Goal: Task Accomplishment & Management: Manage account settings

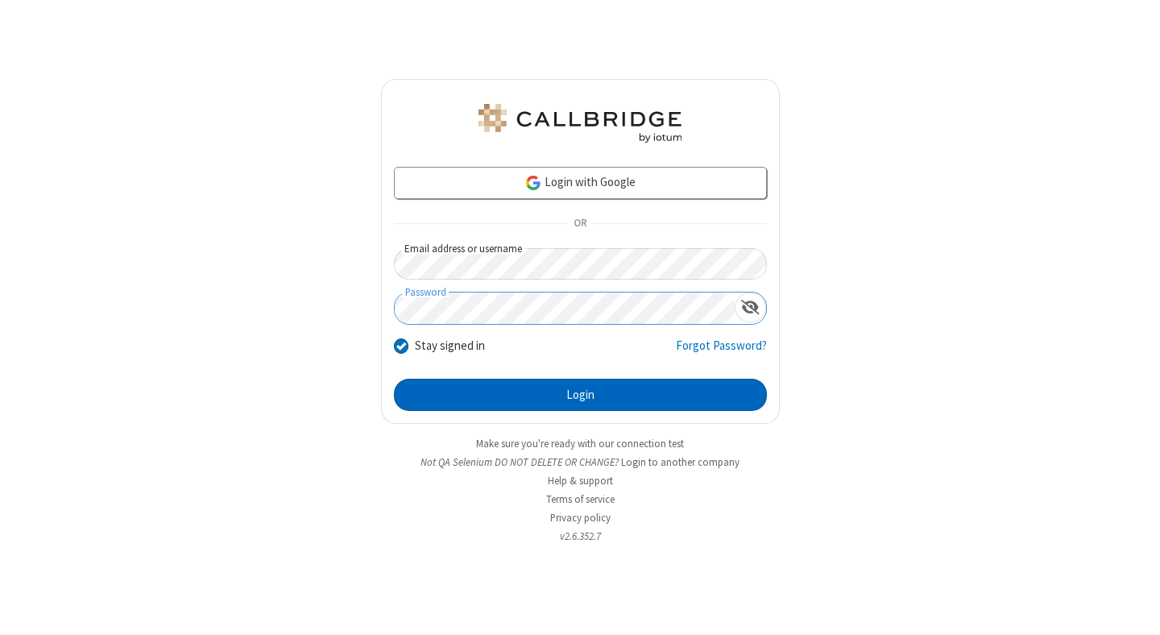
click at [580, 395] on button "Login" at bounding box center [580, 395] width 373 height 32
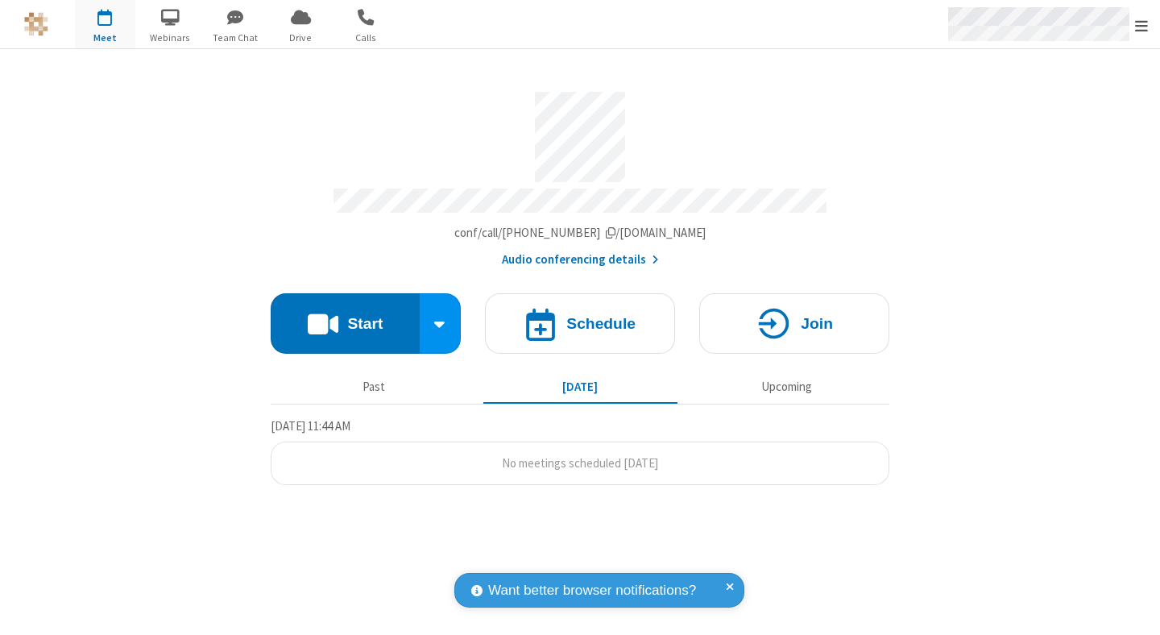
click at [1141, 25] on span "Open menu" at bounding box center [1141, 26] width 13 height 16
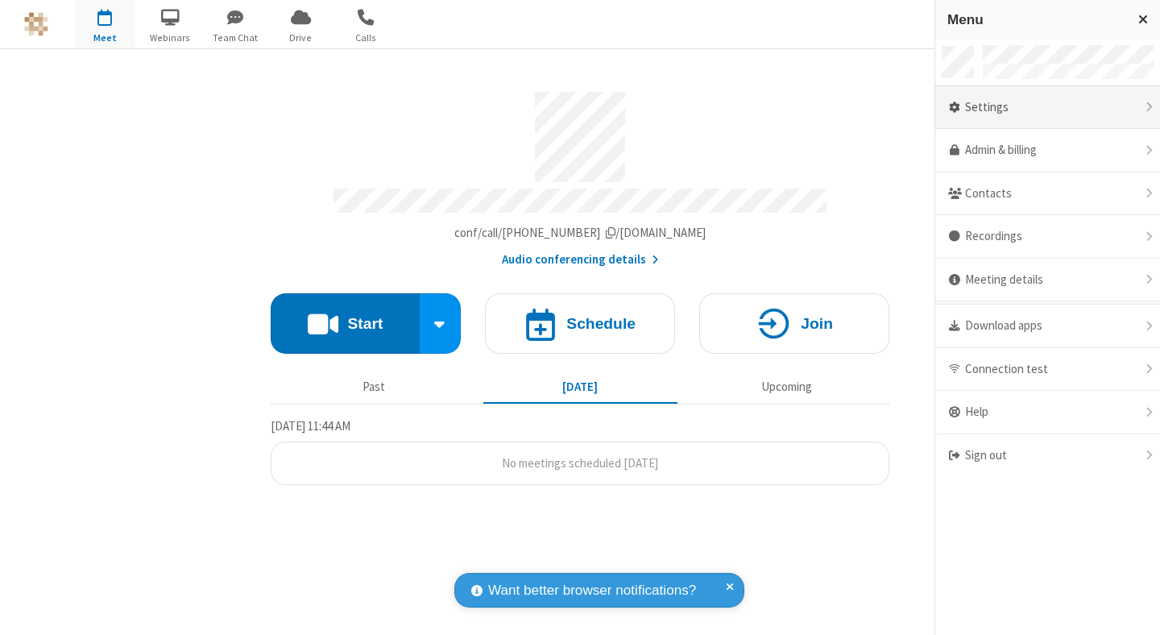
click at [1047, 107] on div "Settings" at bounding box center [1047, 107] width 225 height 43
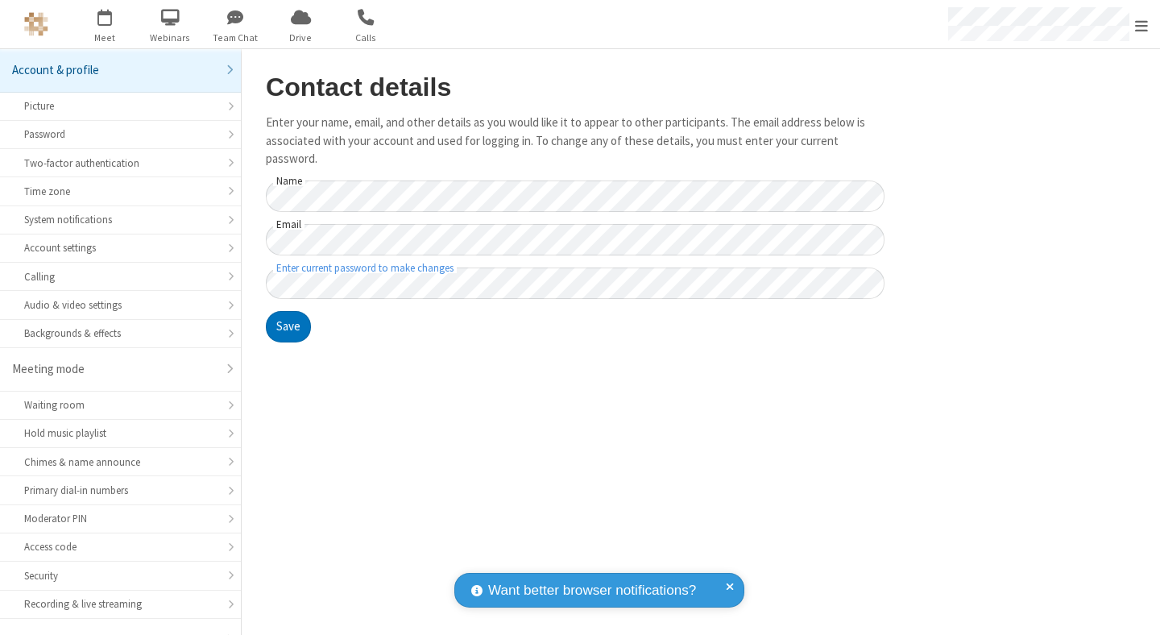
scroll to position [43, 0]
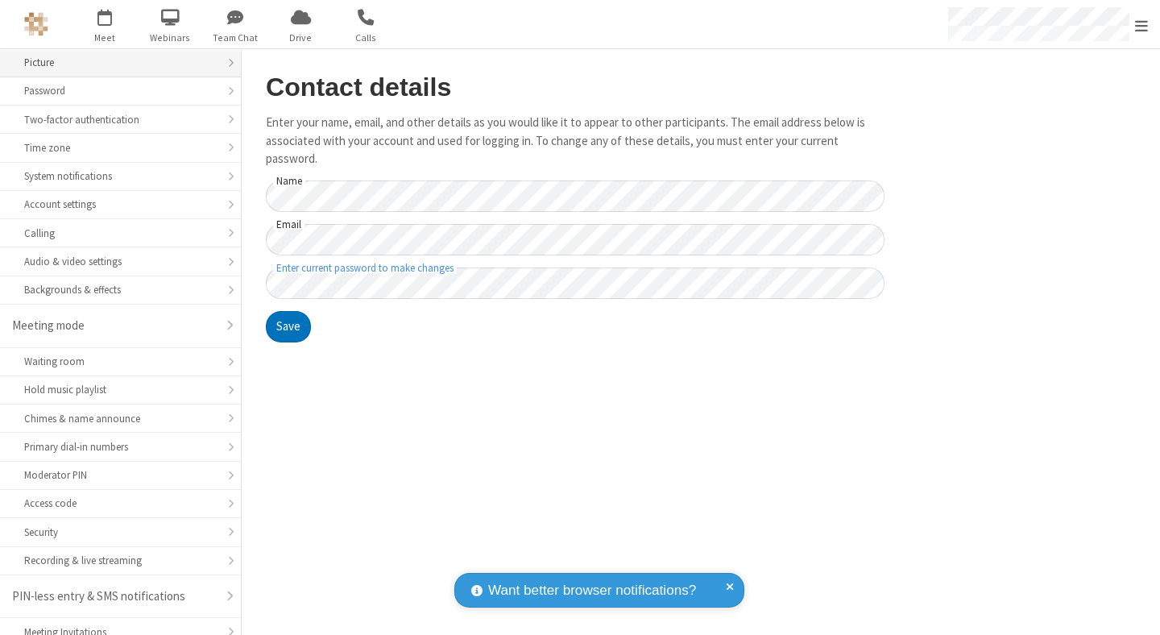
click at [114, 63] on div "Picture" at bounding box center [120, 62] width 192 height 15
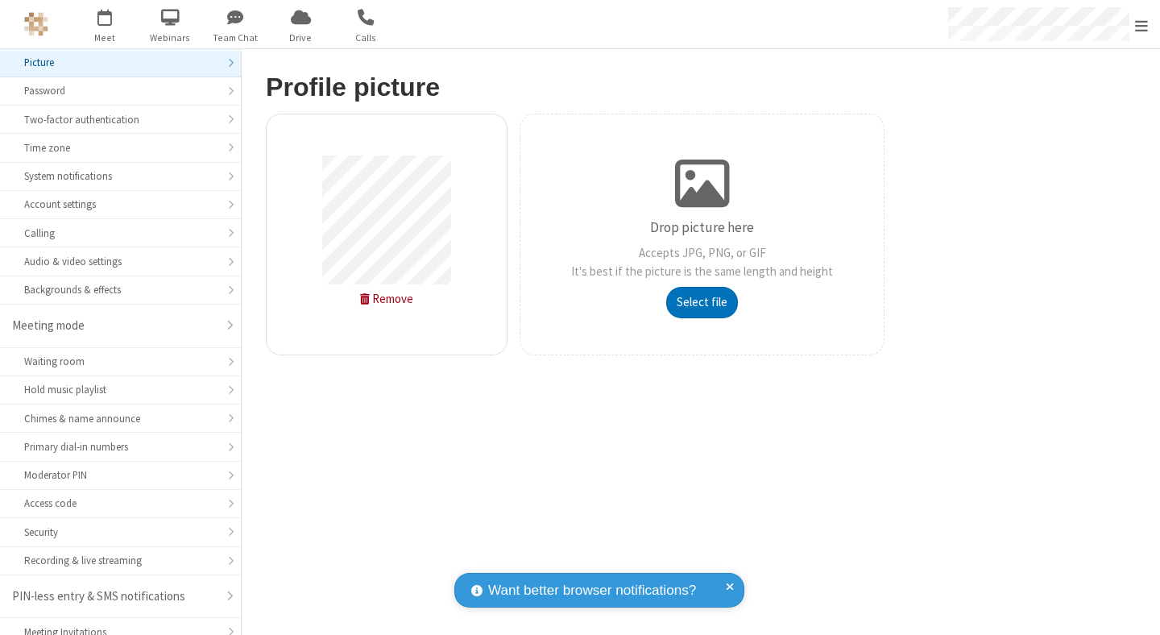
type input "C:\fakepath\avatar_image_test_2.jpg"
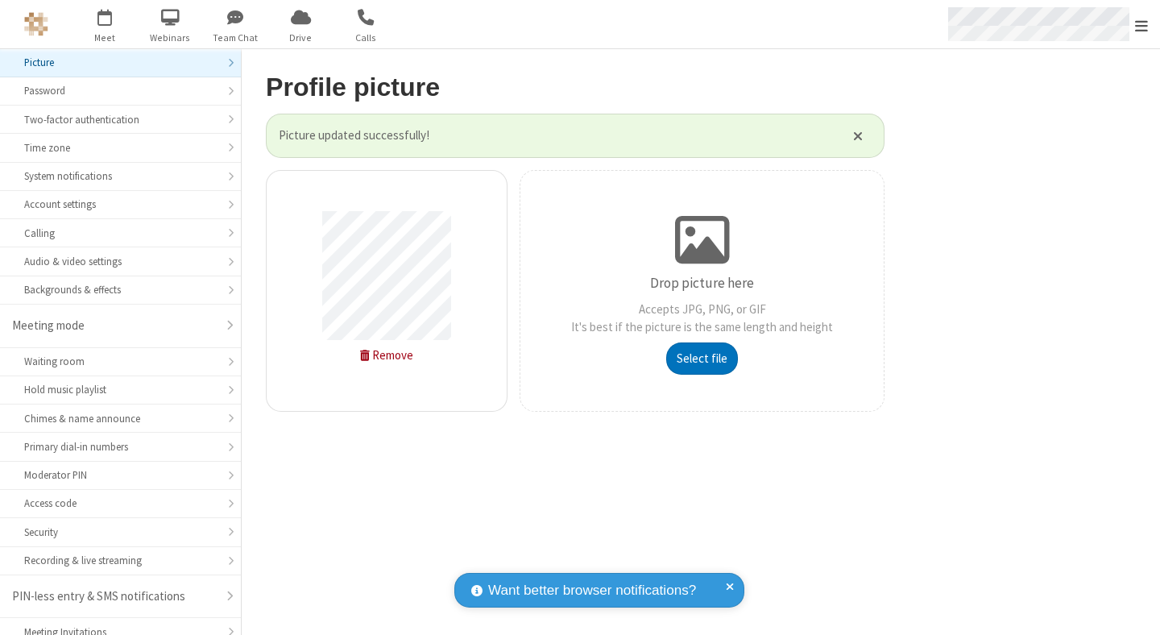
click at [1141, 25] on span "Open menu" at bounding box center [1141, 26] width 13 height 16
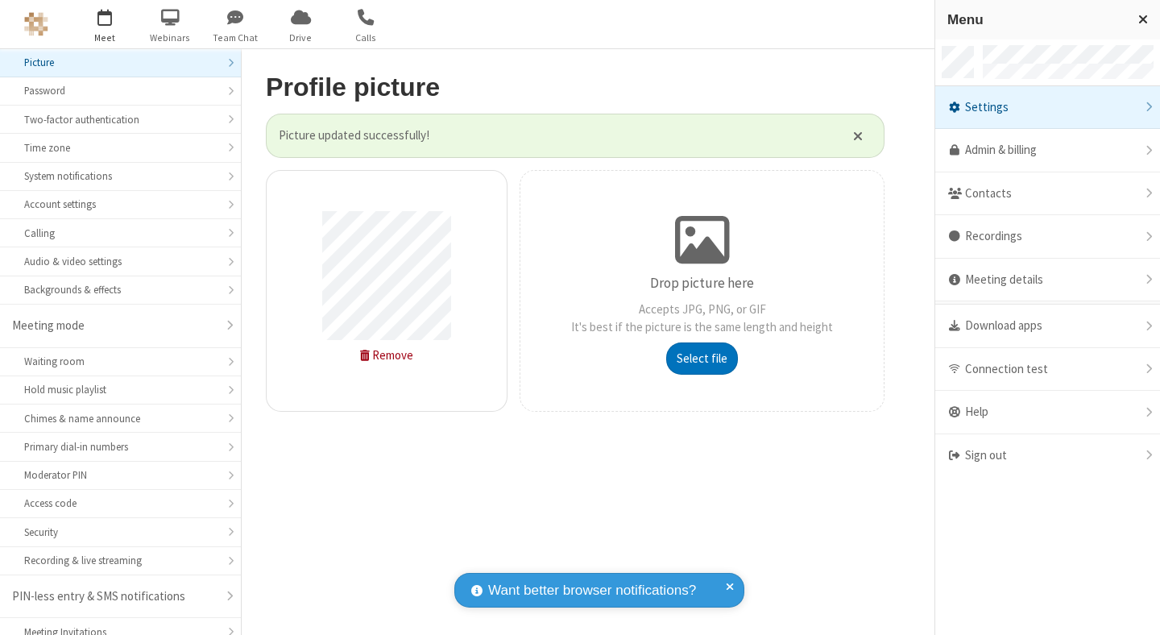
click at [105, 24] on span "button" at bounding box center [105, 16] width 60 height 27
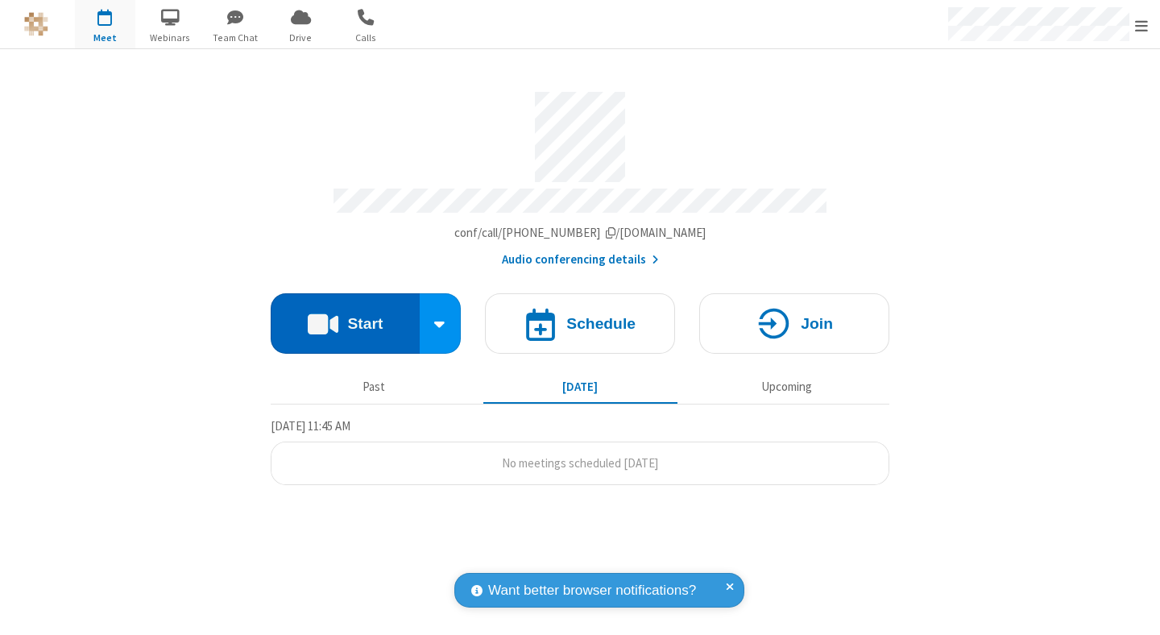
click at [345, 316] on button "Start" at bounding box center [345, 323] width 149 height 60
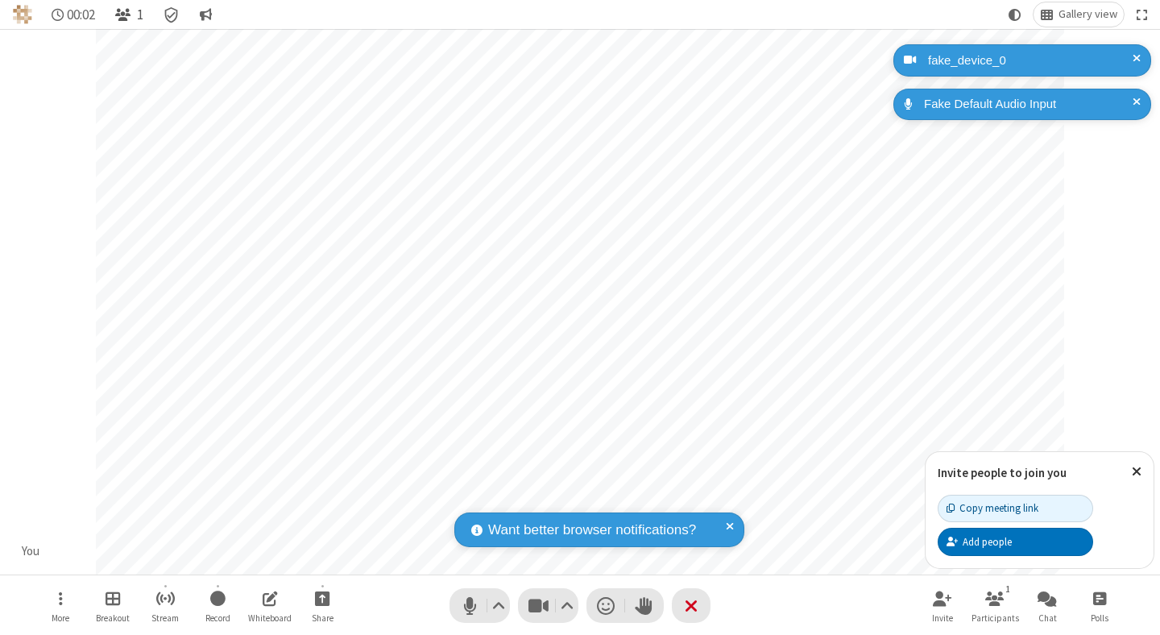
click at [125, 14] on span "Open participant list" at bounding box center [122, 14] width 15 height 15
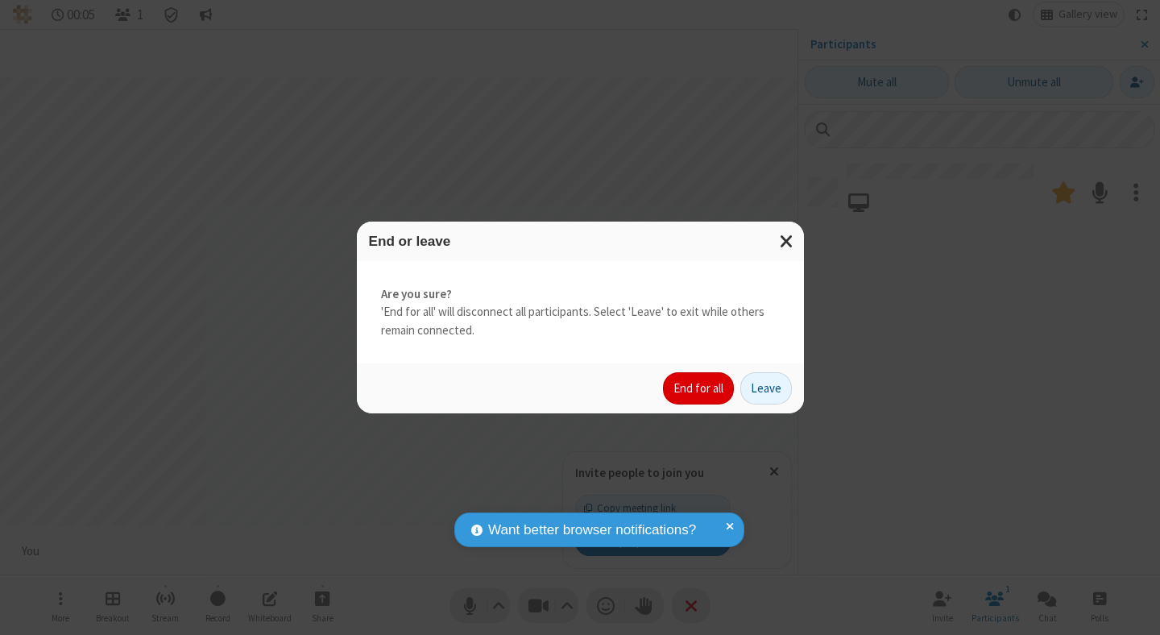
click at [699, 388] on button "End for all" at bounding box center [698, 388] width 71 height 32
